Goal: Transaction & Acquisition: Purchase product/service

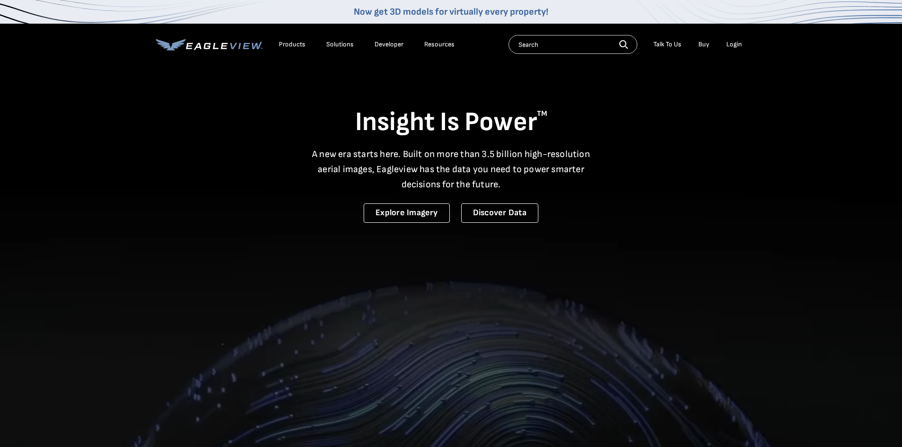
click at [738, 44] on div "Login" at bounding box center [734, 44] width 16 height 9
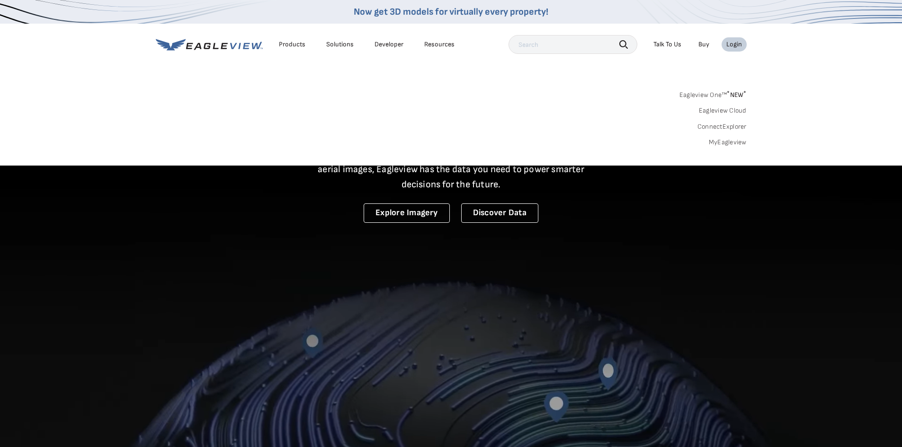
click at [726, 145] on link "MyEagleview" at bounding box center [728, 142] width 38 height 9
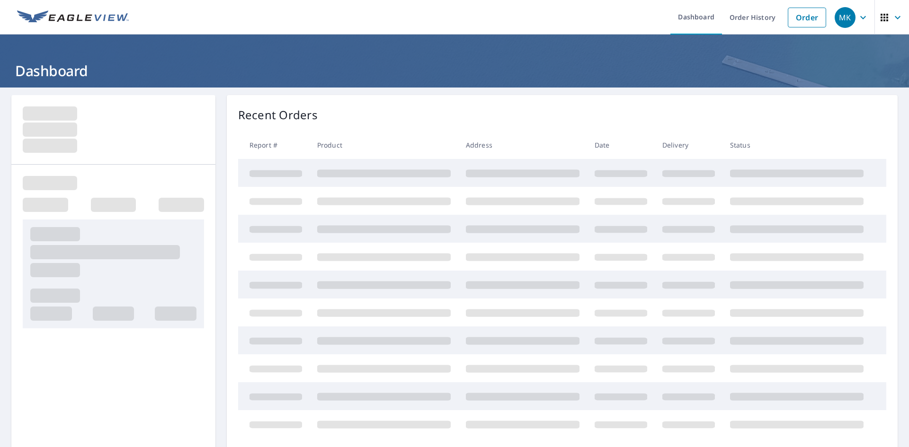
click at [797, 20] on link "Order" at bounding box center [807, 18] width 38 height 20
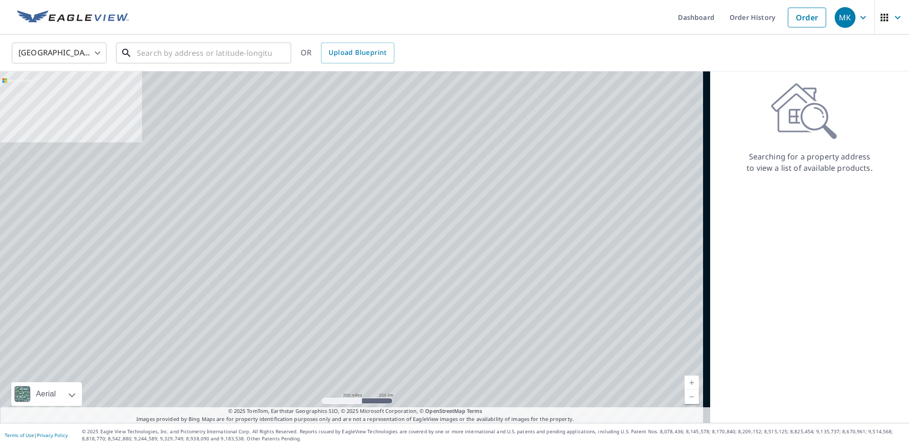
click at [175, 56] on input "text" at bounding box center [204, 53] width 135 height 27
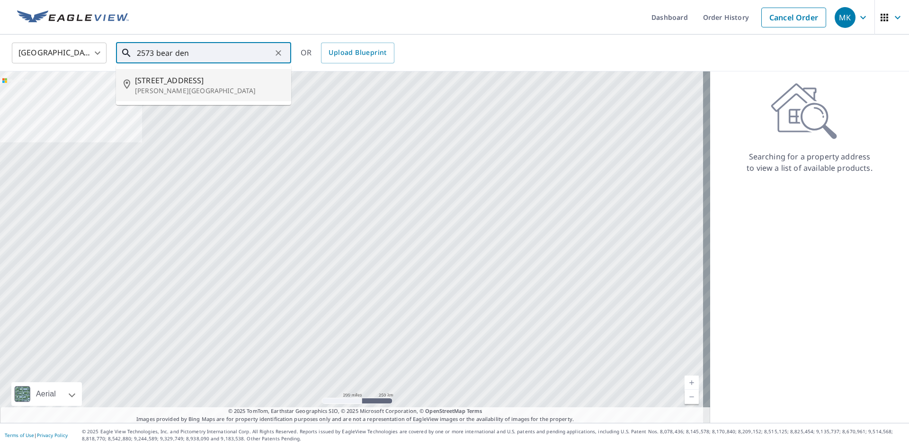
click at [225, 88] on p "[PERSON_NAME][GEOGRAPHIC_DATA]" at bounding box center [209, 90] width 149 height 9
type input "[STREET_ADDRESS][PERSON_NAME]"
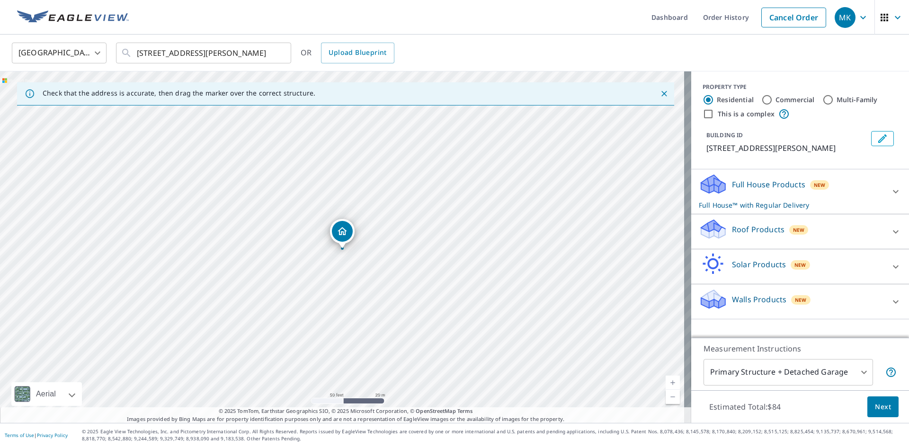
click at [737, 224] on p "Roof Products" at bounding box center [758, 229] width 53 height 11
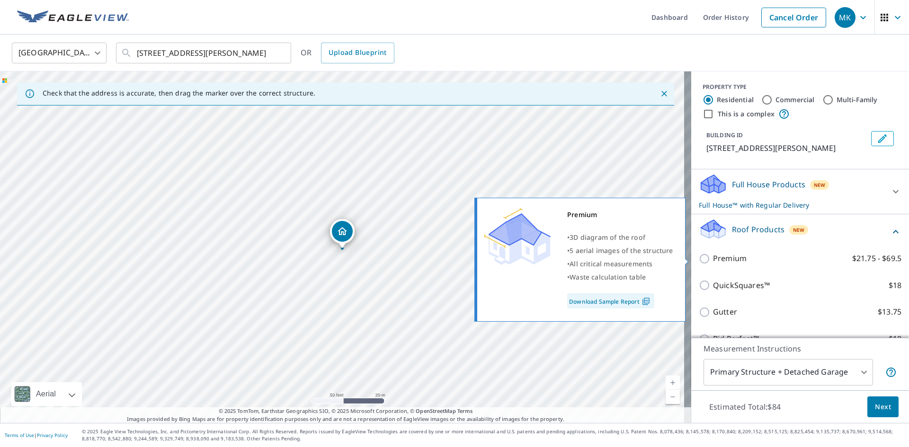
click at [723, 260] on p "Premium" at bounding box center [730, 259] width 34 height 12
click at [713, 260] on input "Premium $21.75 - $69.5" at bounding box center [706, 258] width 14 height 11
checkbox input "true"
checkbox input "false"
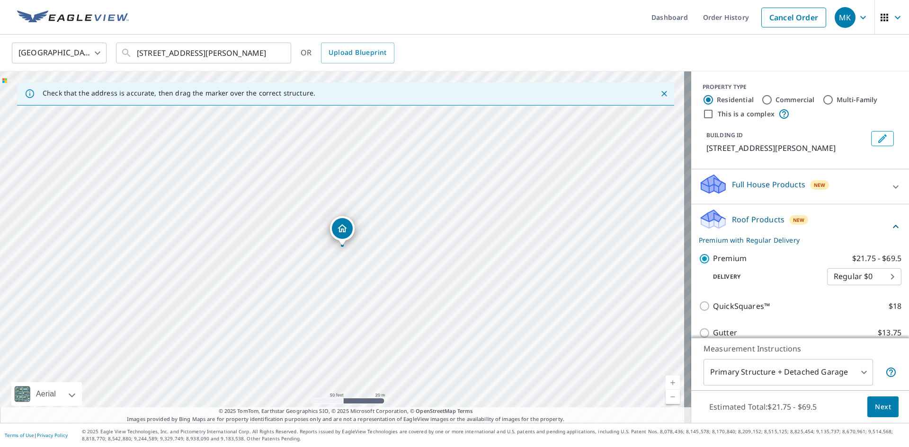
click at [878, 401] on span "Next" at bounding box center [883, 407] width 16 height 12
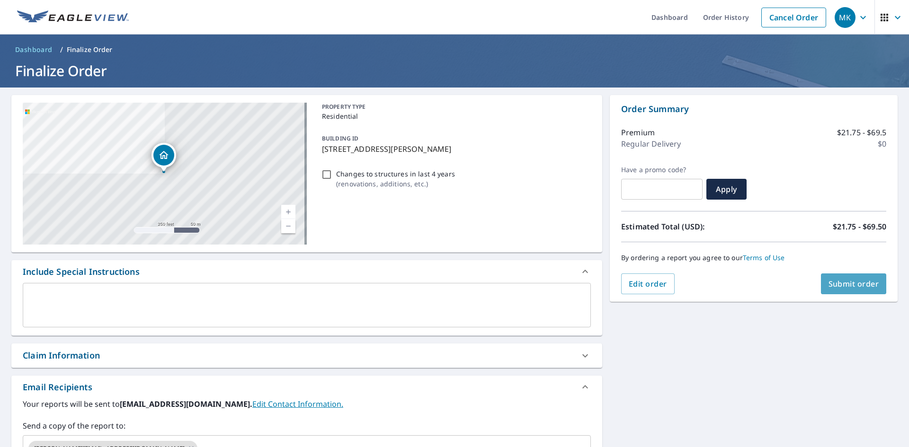
click at [845, 286] on span "Submit order" at bounding box center [854, 284] width 51 height 10
checkbox input "true"
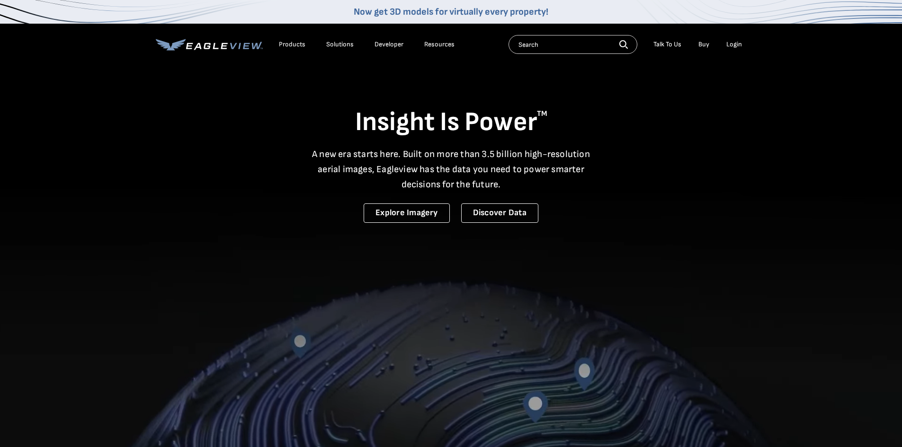
click at [736, 44] on div "Login" at bounding box center [734, 44] width 16 height 9
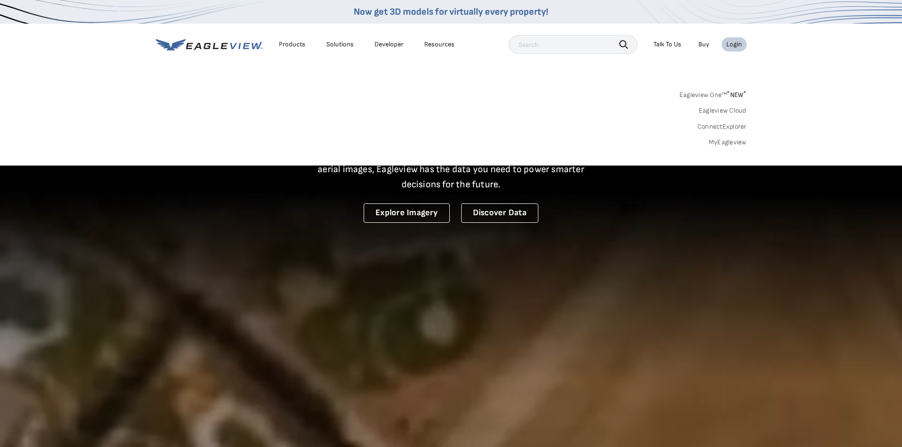
click at [731, 144] on link "MyEagleview" at bounding box center [728, 142] width 38 height 9
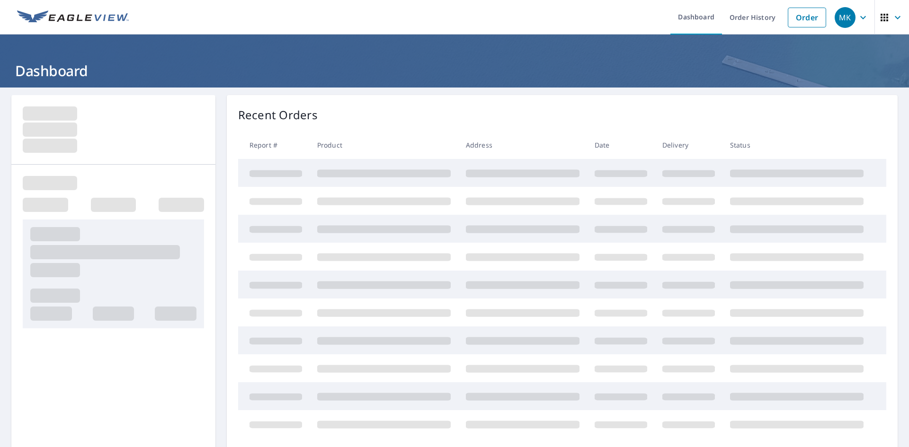
click at [804, 17] on link "Order" at bounding box center [807, 18] width 38 height 20
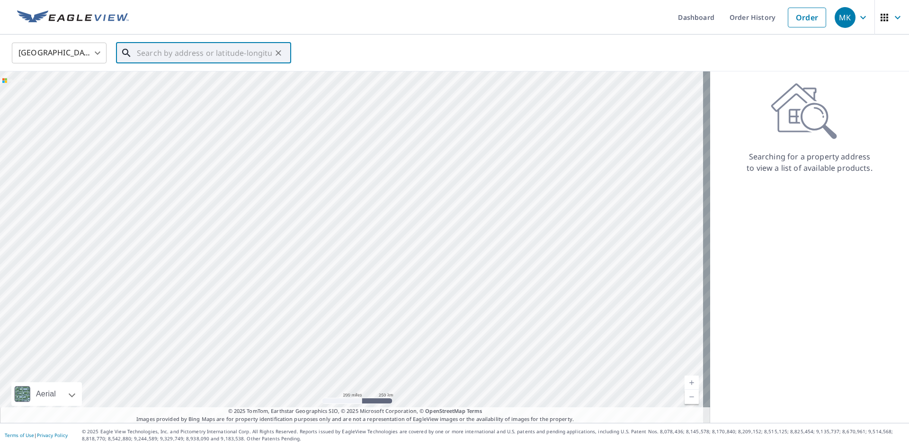
click at [161, 53] on input "text" at bounding box center [204, 53] width 135 height 27
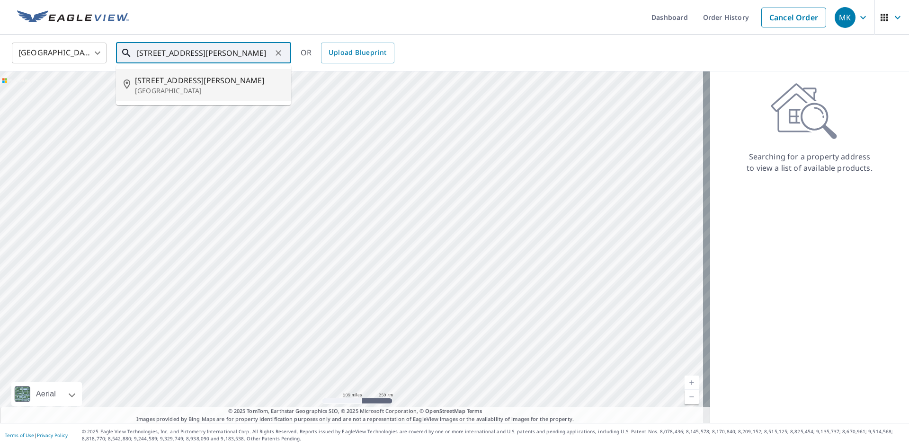
click at [239, 89] on p "Ellicott City, MD 21042" at bounding box center [209, 90] width 149 height 9
type input "10219 Tarpley Ct Ellicott City, MD 21042"
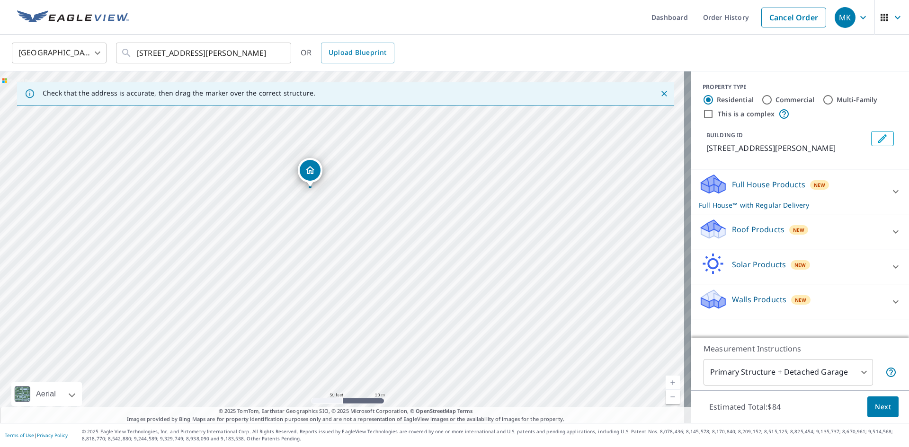
click at [750, 226] on p "Roof Products" at bounding box center [758, 229] width 53 height 11
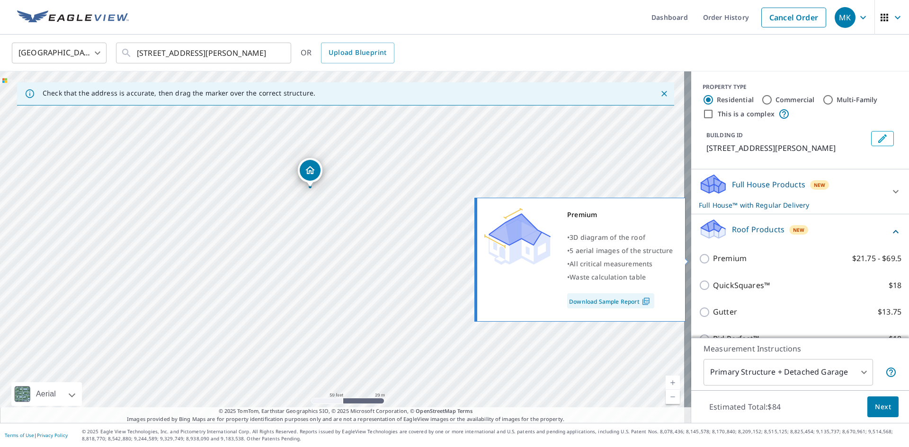
drag, startPoint x: 721, startPoint y: 257, endPoint x: 758, endPoint y: 291, distance: 50.6
click at [719, 257] on p "Premium" at bounding box center [730, 259] width 34 height 12
click at [713, 257] on input "Premium $21.75 - $69.5" at bounding box center [706, 258] width 14 height 11
checkbox input "true"
checkbox input "false"
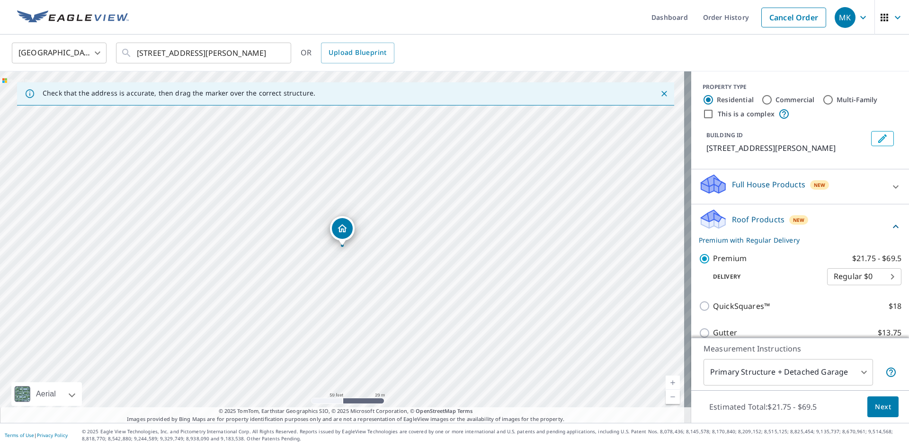
click at [875, 402] on span "Next" at bounding box center [883, 407] width 16 height 12
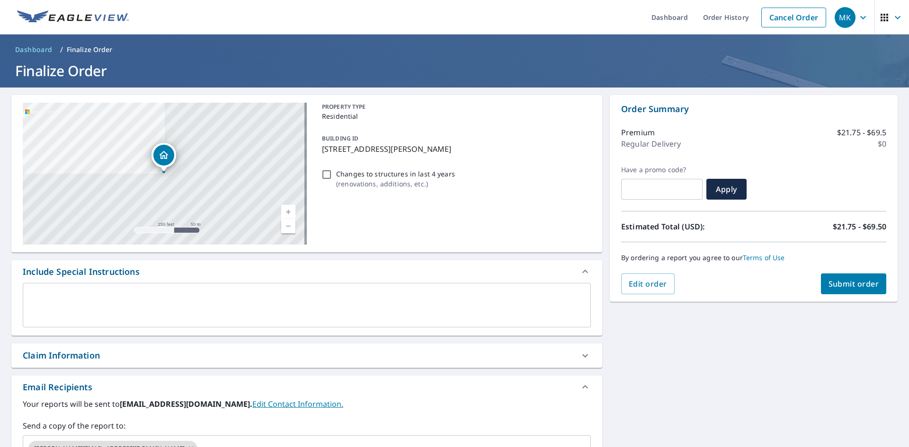
click at [842, 279] on span "Submit order" at bounding box center [854, 284] width 51 height 10
checkbox input "true"
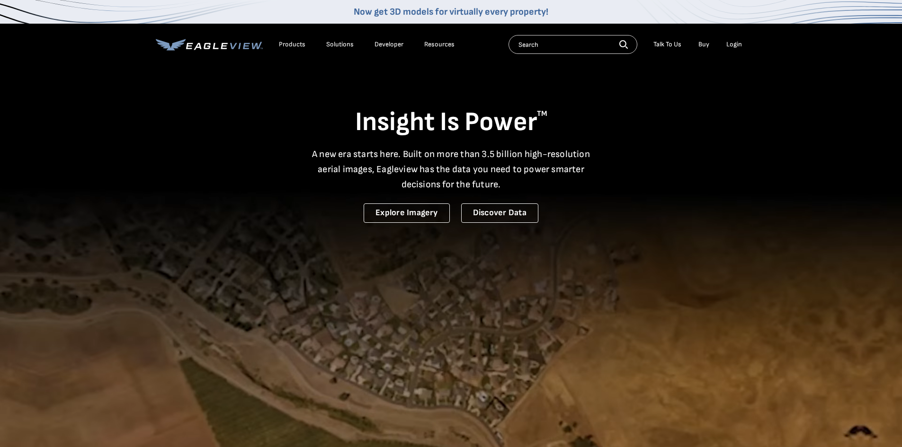
click at [728, 48] on div "Login" at bounding box center [734, 44] width 16 height 9
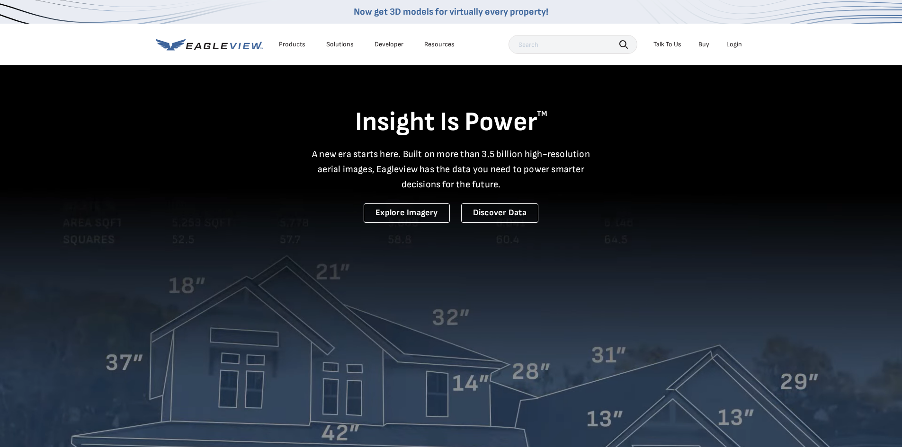
click at [734, 46] on div "Login" at bounding box center [734, 44] width 16 height 9
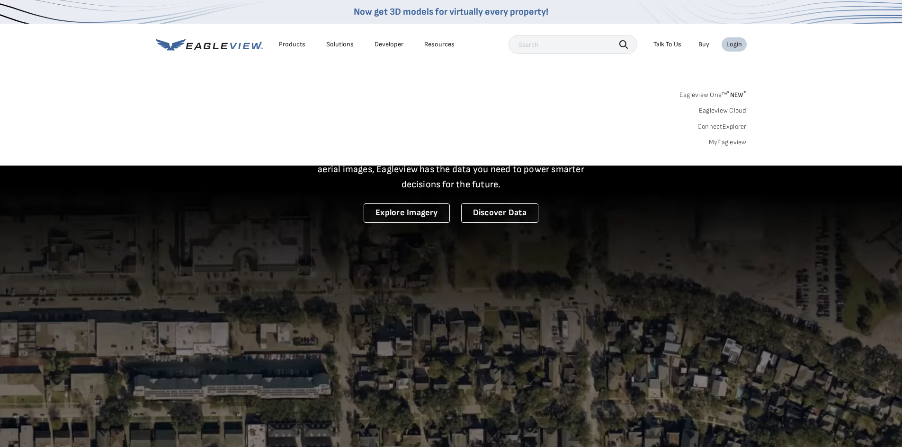
click at [732, 141] on link "MyEagleview" at bounding box center [728, 142] width 38 height 9
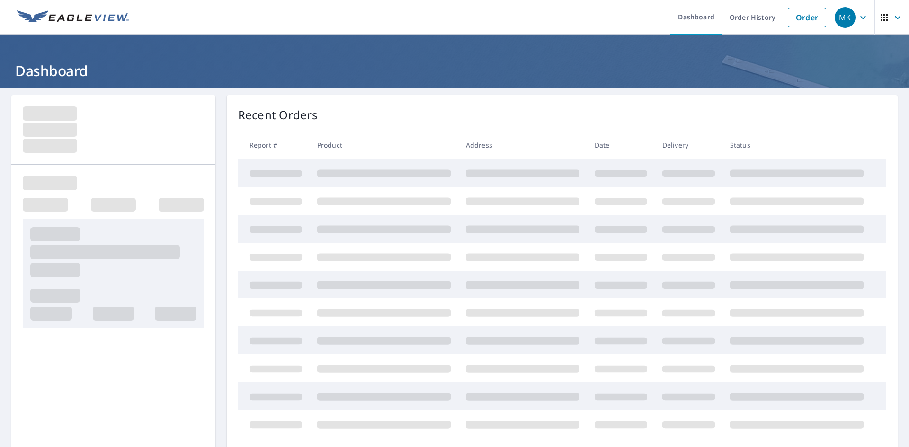
click at [800, 20] on link "Order" at bounding box center [807, 18] width 38 height 20
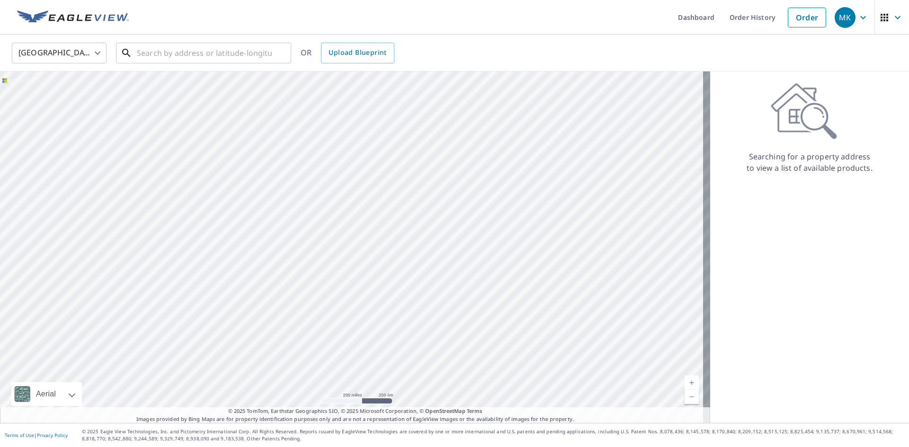
click at [220, 57] on input "text" at bounding box center [204, 53] width 135 height 27
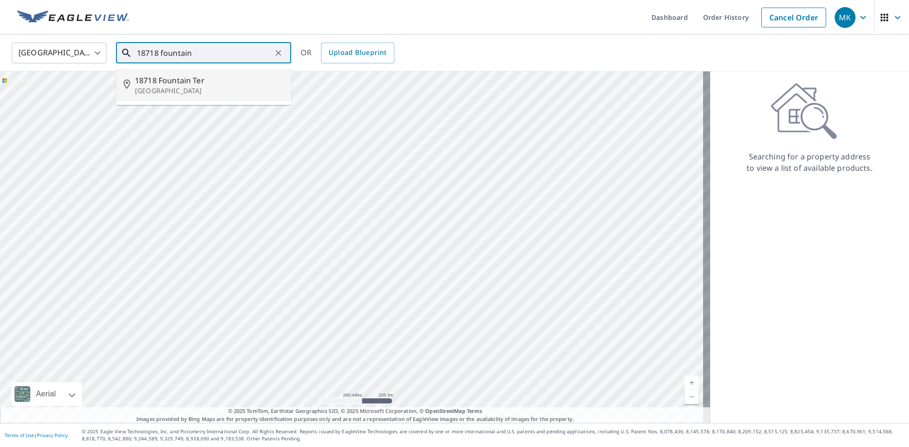
click at [256, 96] on li "18718 Fountain Ter Hagerstown, MD 21742" at bounding box center [203, 85] width 175 height 32
type input "18718 Fountain Ter Hagerstown, MD 21742"
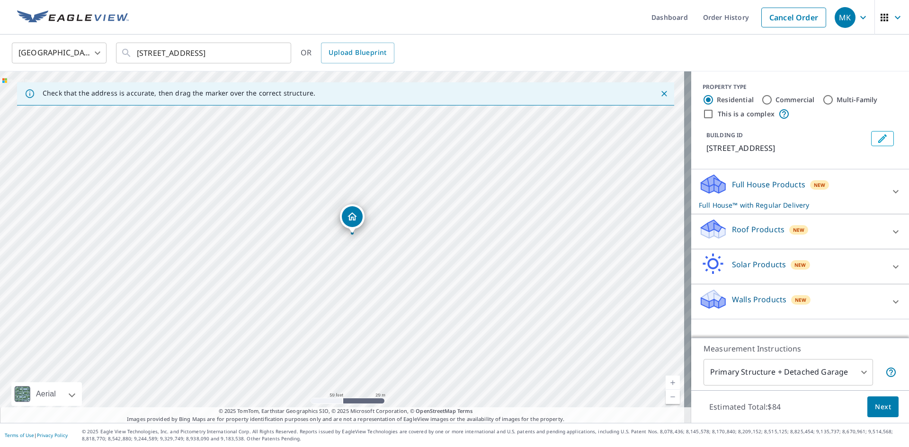
click at [759, 224] on p "Roof Products" at bounding box center [758, 229] width 53 height 11
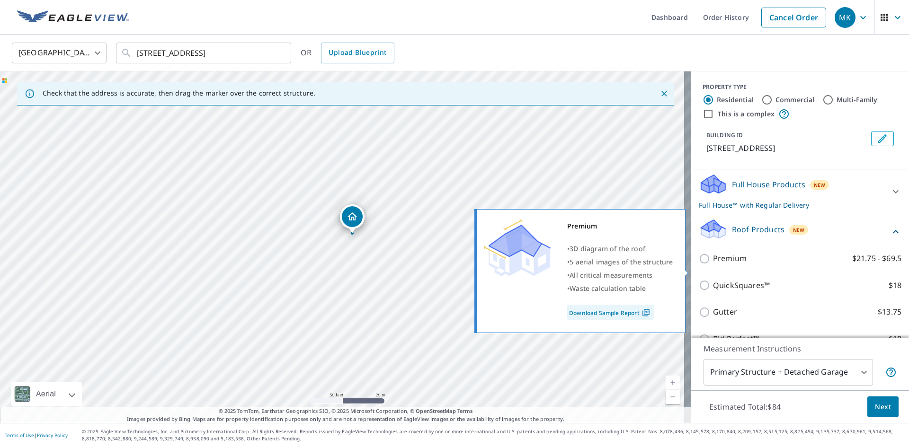
click at [722, 265] on p "Premium" at bounding box center [730, 259] width 34 height 12
click at [713, 265] on input "Premium $21.75 - $69.5" at bounding box center [706, 258] width 14 height 11
checkbox input "true"
checkbox input "false"
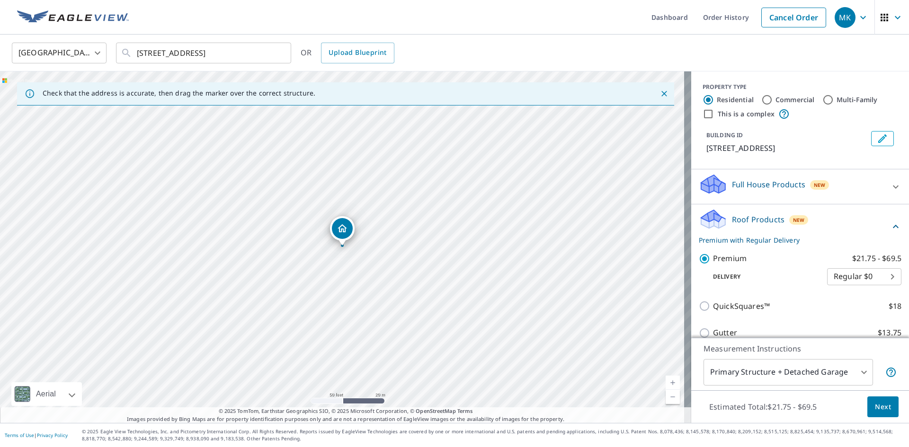
click at [883, 414] on button "Next" at bounding box center [882, 407] width 31 height 21
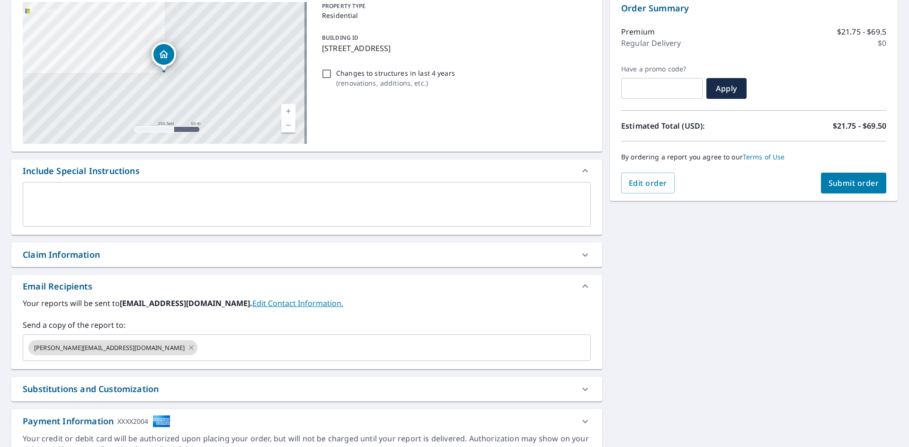
scroll to position [149, 0]
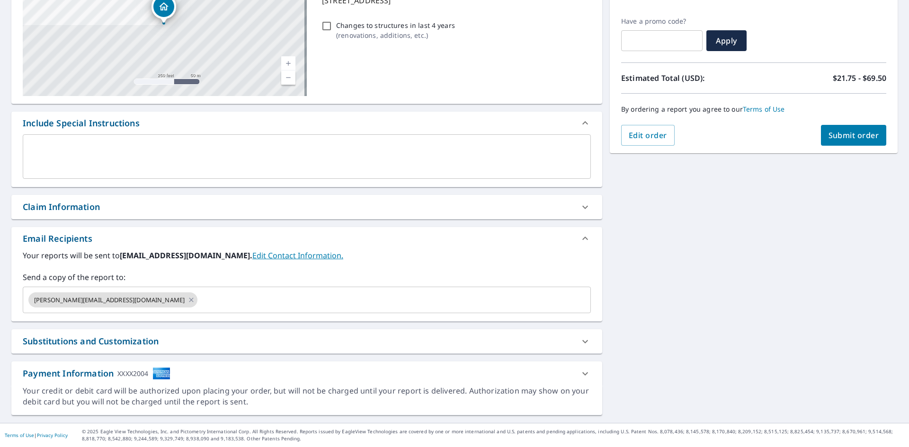
click at [202, 302] on input "text" at bounding box center [386, 300] width 374 height 18
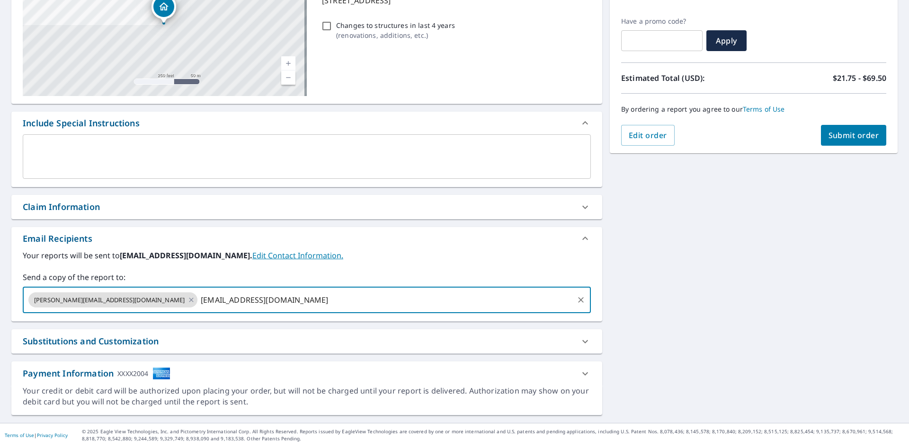
type input "aclaborn@highmarkconstruction.com"
click at [839, 136] on span "Submit order" at bounding box center [854, 135] width 51 height 10
checkbox input "true"
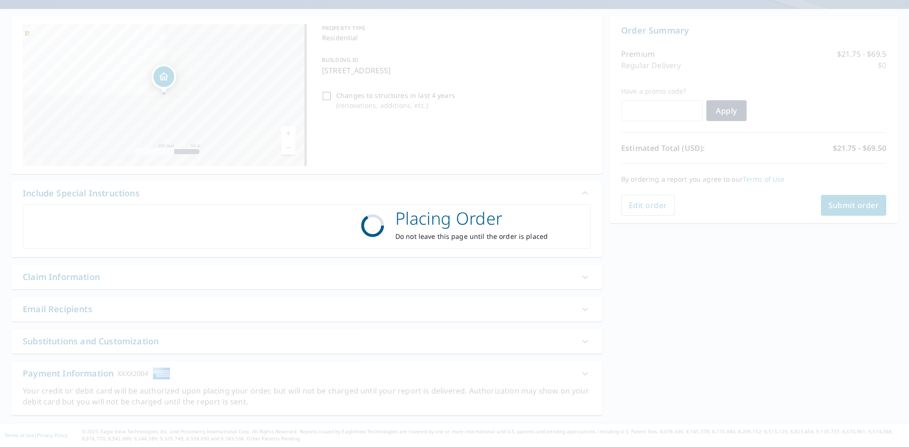
scroll to position [79, 0]
